Goal: Task Accomplishment & Management: Complete application form

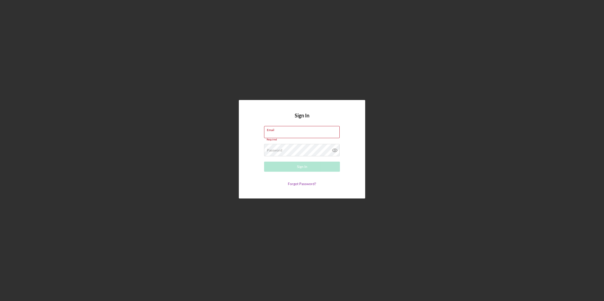
type input "[EMAIL_ADDRESS][DOMAIN_NAME]"
click at [313, 145] on div "Password Required" at bounding box center [302, 150] width 76 height 13
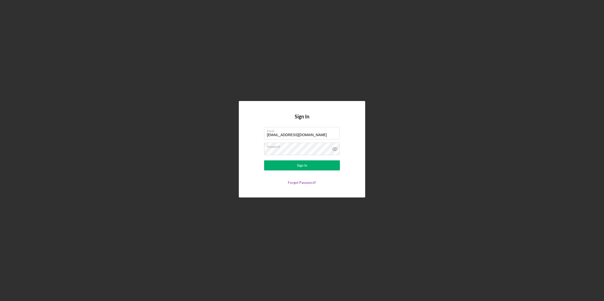
click at [357, 134] on div "Sign In Email [EMAIL_ADDRESS][DOMAIN_NAME] Password Sign In Forgot Password?" at bounding box center [302, 149] width 126 height 96
click at [324, 165] on button "Sign In" at bounding box center [302, 165] width 76 height 10
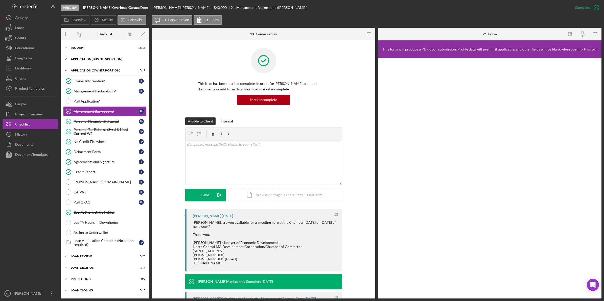
click at [77, 58] on div "APPLICATION (BUSINESS PORTION)" at bounding box center [107, 59] width 72 height 3
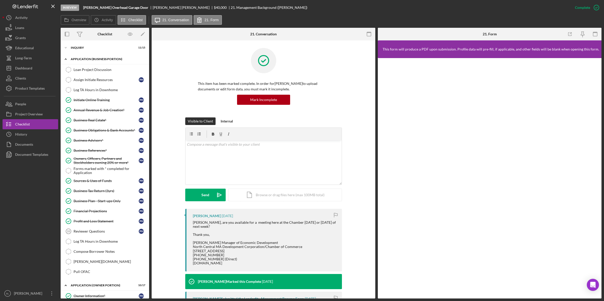
drag, startPoint x: 74, startPoint y: 56, endPoint x: 72, endPoint y: 60, distance: 4.0
click at [73, 58] on div "Icon/Expander APPLICATION (BUSINESS PORTION) 12 / 21" at bounding box center [105, 59] width 88 height 10
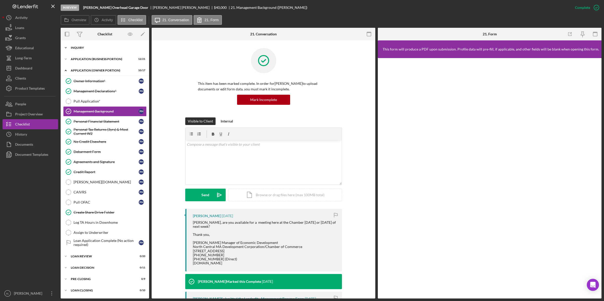
click at [75, 46] on div "Icon/Expander INQUIRY 11 / 15" at bounding box center [105, 48] width 88 height 10
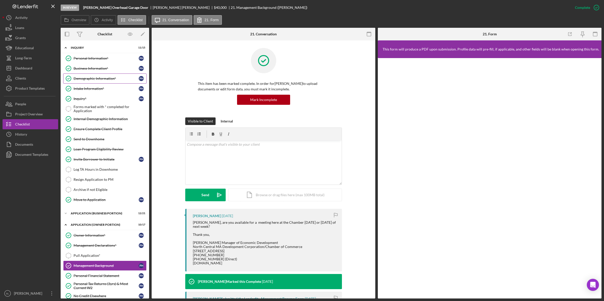
click at [89, 75] on link "Demographic Information* Demographic Information* p h" at bounding box center [104, 79] width 83 height 10
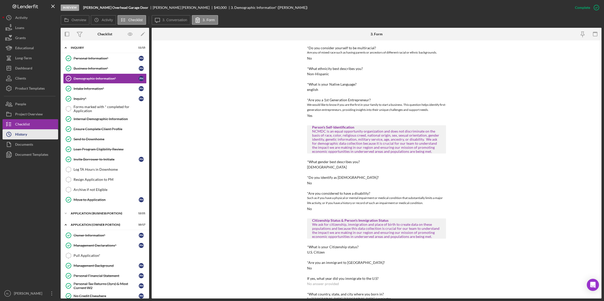
scroll to position [95, 0]
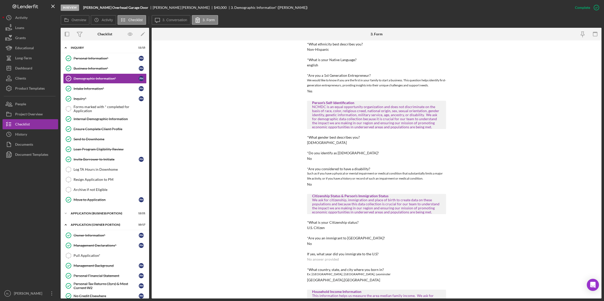
drag, startPoint x: 222, startPoint y: 121, endPoint x: 221, endPoint y: 124, distance: 3.3
click at [222, 121] on div "To edit this form you must mark this item incomplete Personal Demographic Infor…" at bounding box center [377, 169] width 450 height 258
click at [225, 89] on div "To edit this form you must mark this item incomplete Personal Demographic Infor…" at bounding box center [377, 169] width 450 height 258
